Goal: Task Accomplishment & Management: Manage account settings

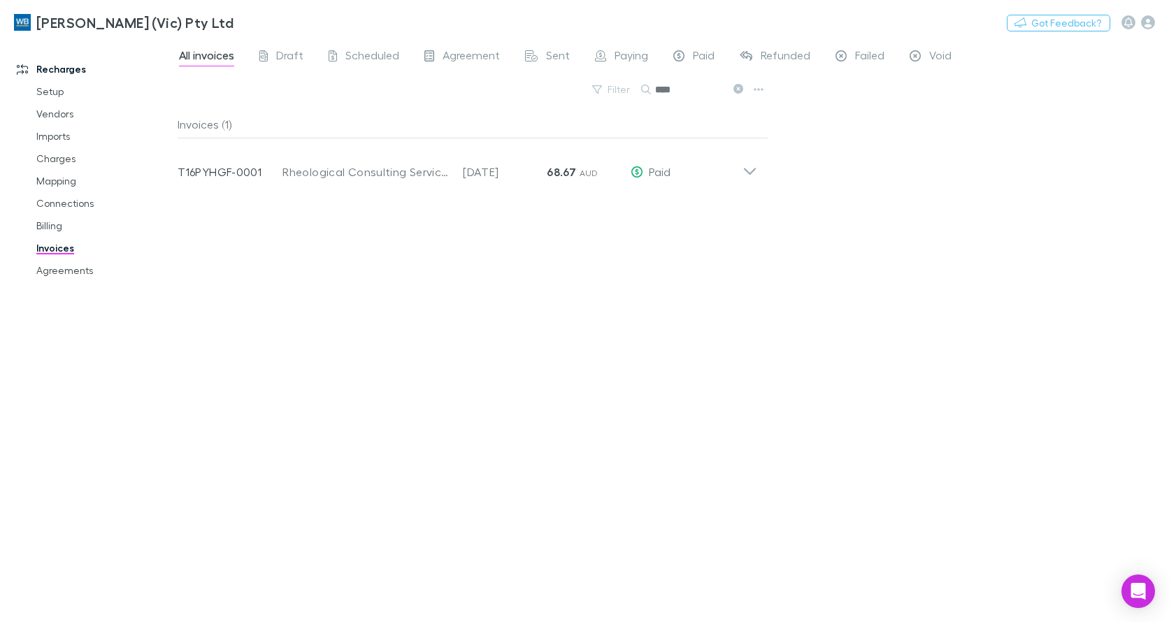
drag, startPoint x: 65, startPoint y: 275, endPoint x: 23, endPoint y: 257, distance: 45.4
click at [65, 275] on link "Agreements" at bounding box center [103, 270] width 163 height 22
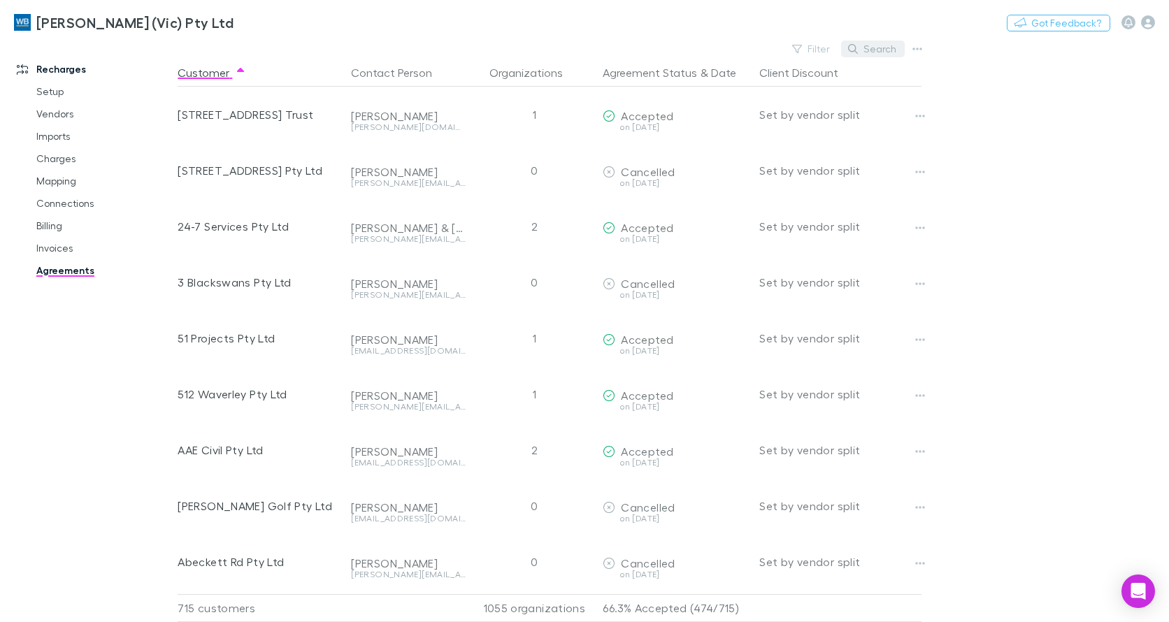
click at [871, 50] on button "Search" at bounding box center [873, 49] width 64 height 17
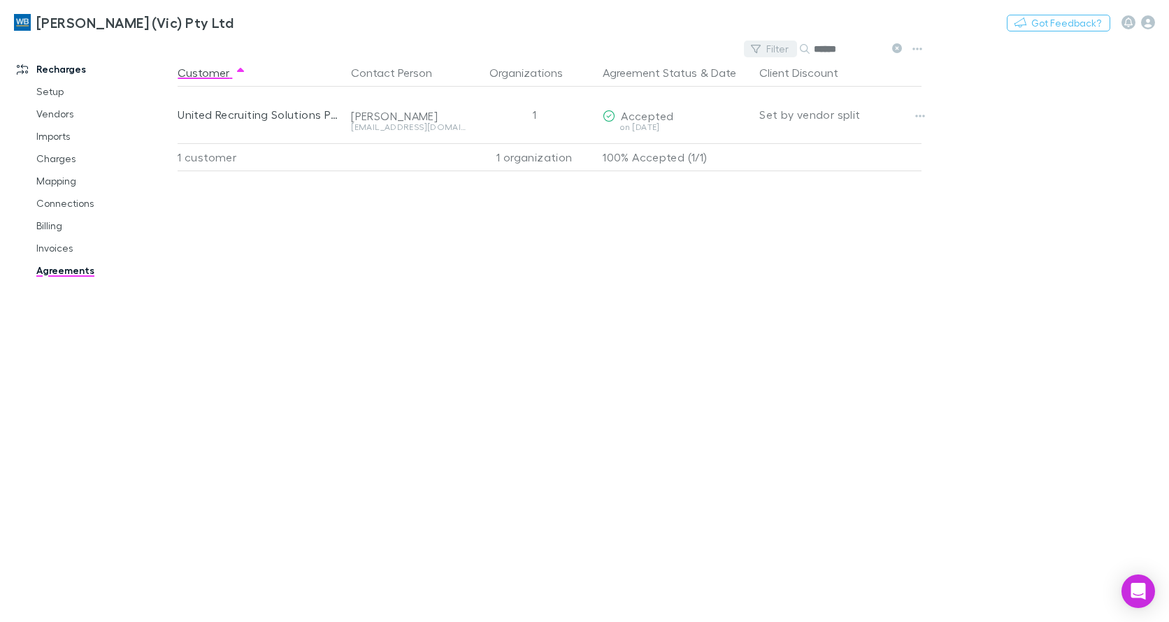
drag, startPoint x: 871, startPoint y: 42, endPoint x: 770, endPoint y: 43, distance: 101.4
click at [770, 43] on div "Filter Search ******" at bounding box center [826, 49] width 164 height 20
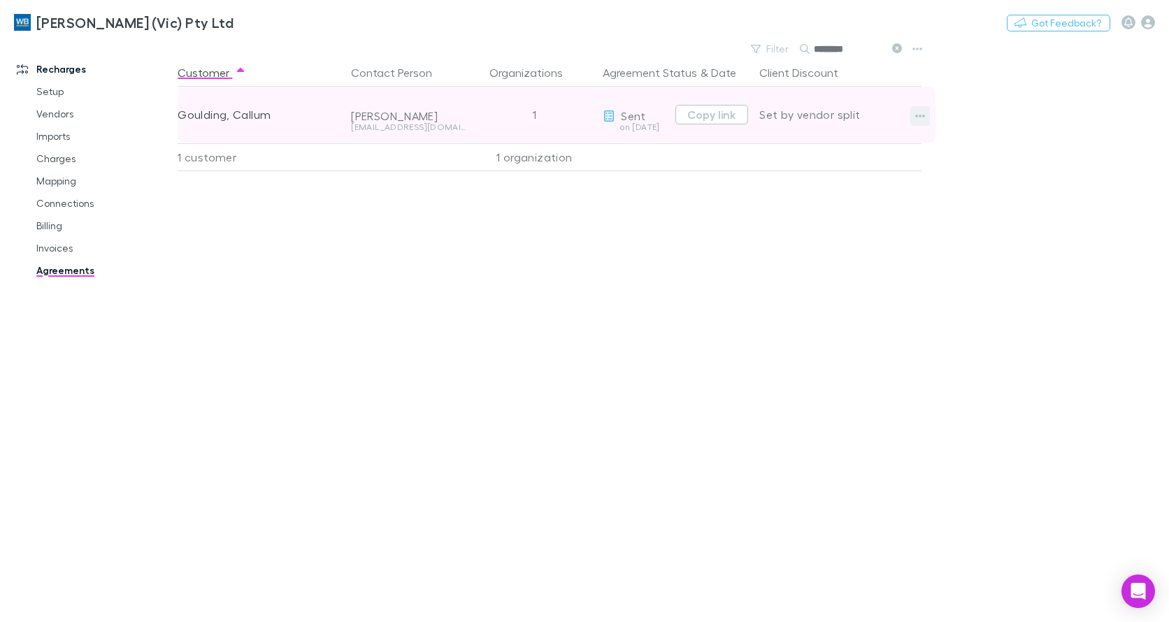
type input "********"
click at [920, 115] on icon "button" at bounding box center [920, 115] width 10 height 11
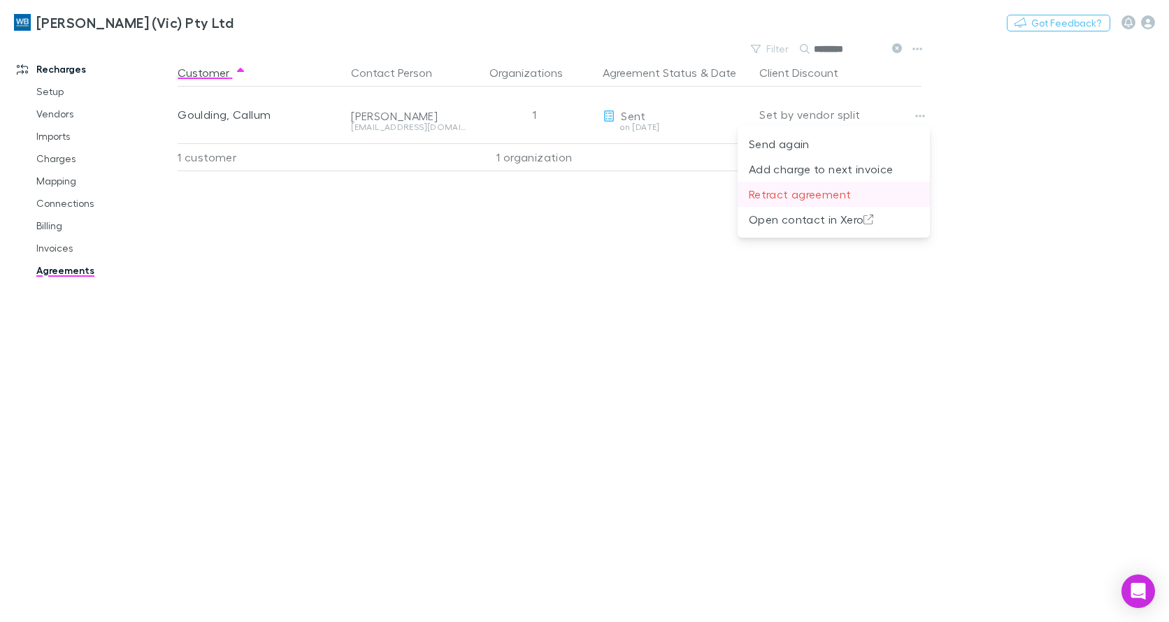
click at [806, 195] on p "Retract agreement" at bounding box center [834, 194] width 170 height 17
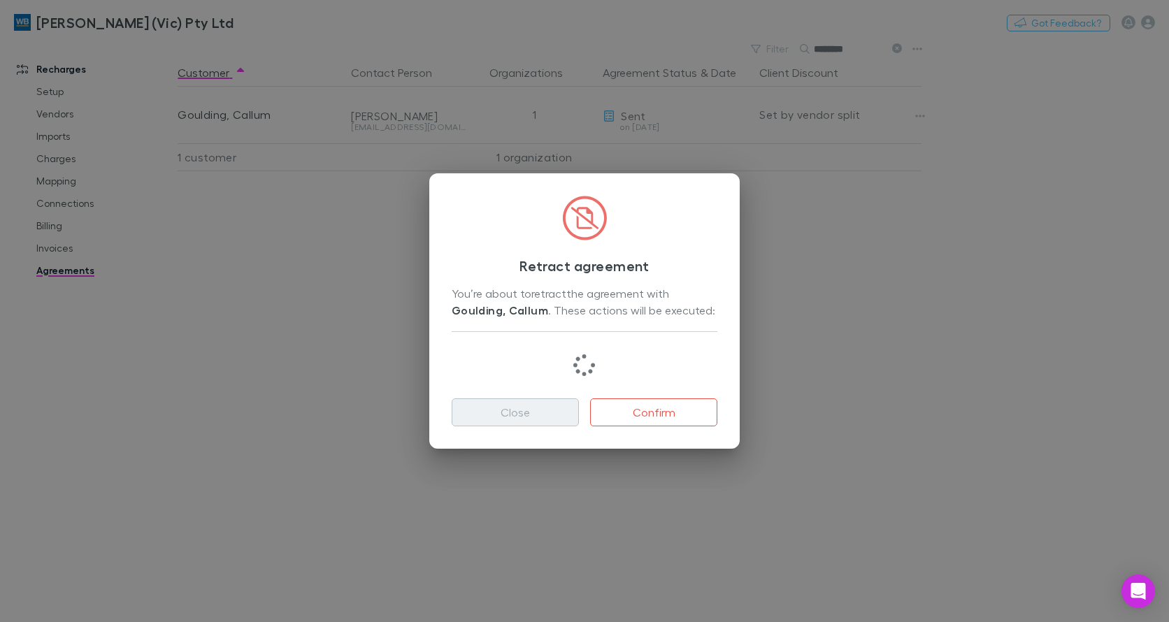
click at [540, 419] on button "Close" at bounding box center [515, 412] width 127 height 28
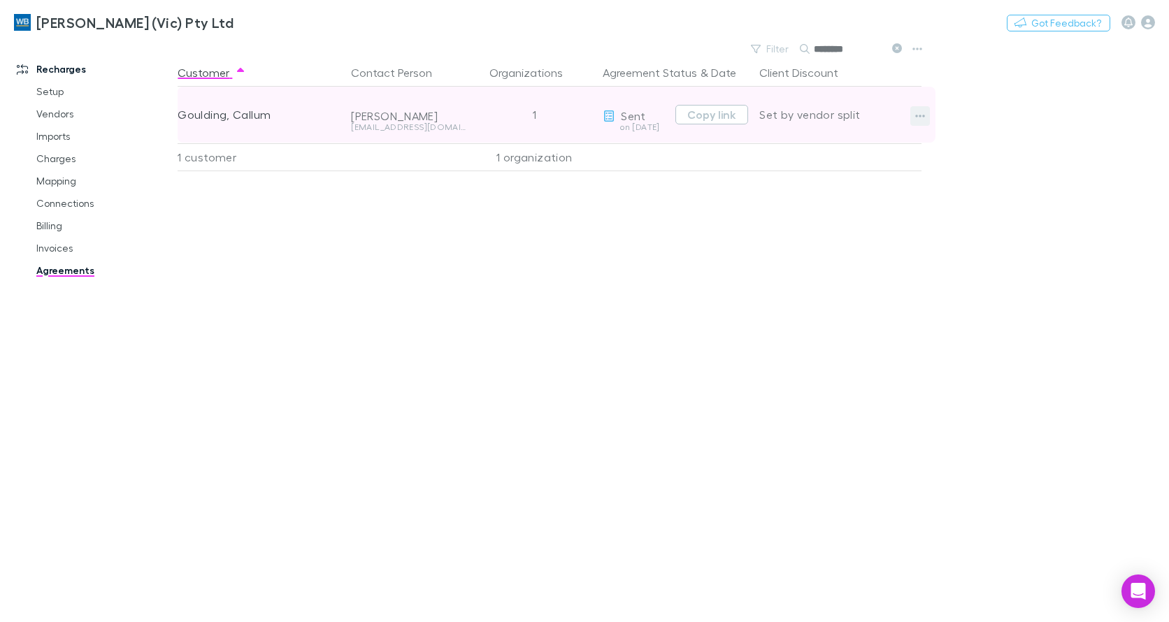
click at [914, 116] on button "button" at bounding box center [920, 116] width 20 height 20
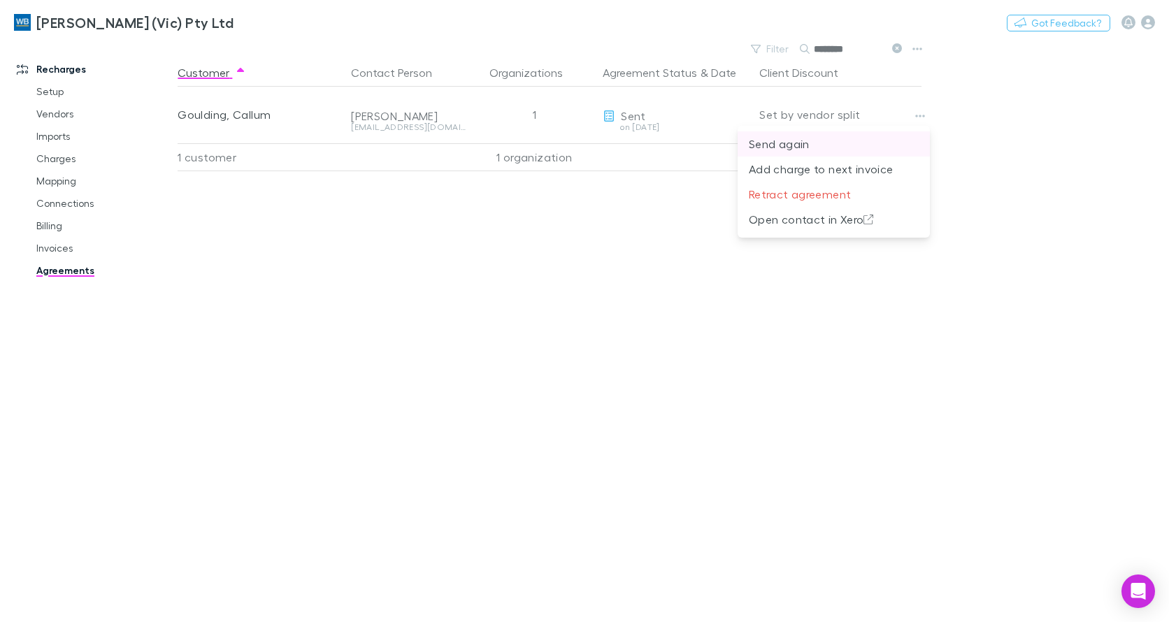
click at [804, 146] on p "Send again" at bounding box center [834, 144] width 170 height 17
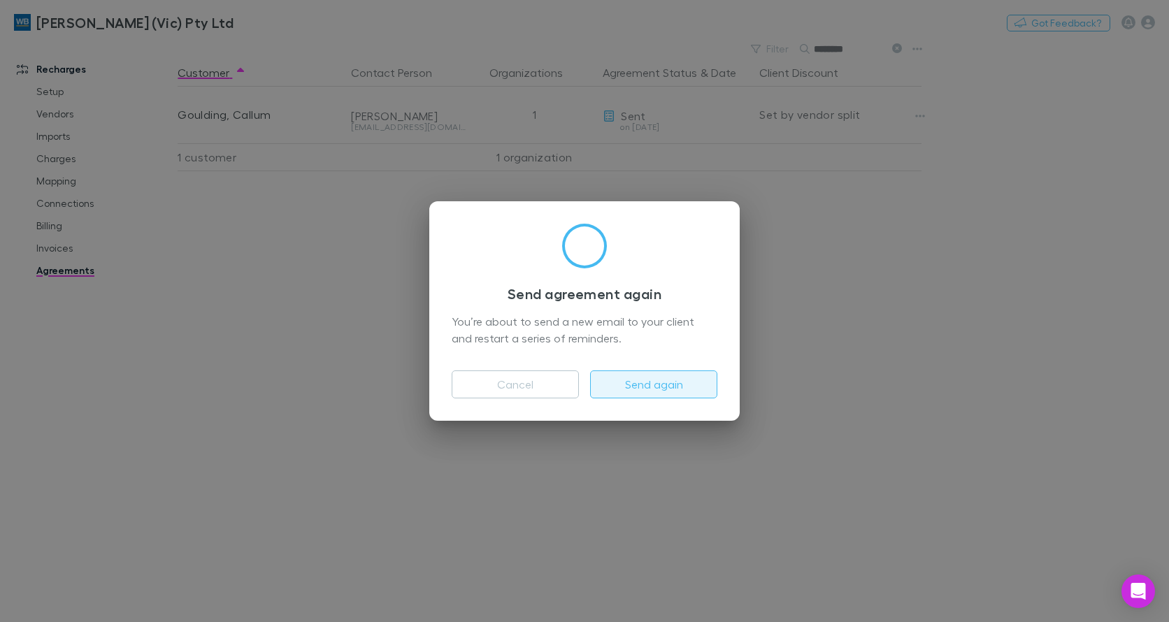
click at [682, 383] on button "Send again" at bounding box center [653, 385] width 127 height 28
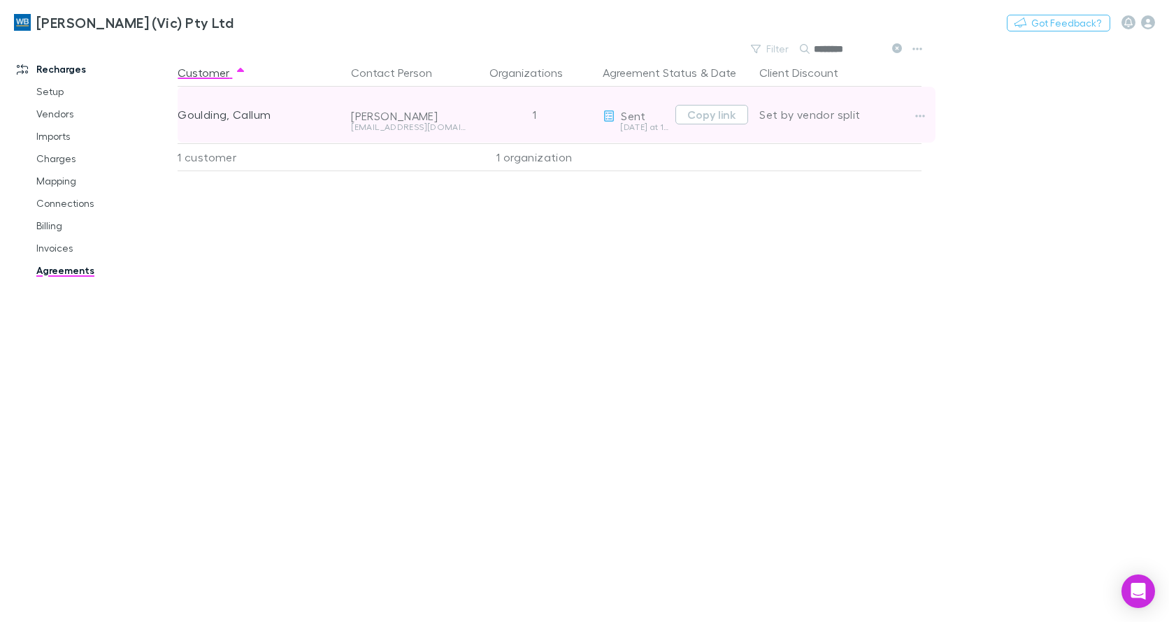
drag, startPoint x: 713, startPoint y: 117, endPoint x: 632, endPoint y: 117, distance: 81.1
click at [711, 117] on button "Copy link" at bounding box center [711, 115] width 73 height 20
